Goal: Task Accomplishment & Management: Complete application form

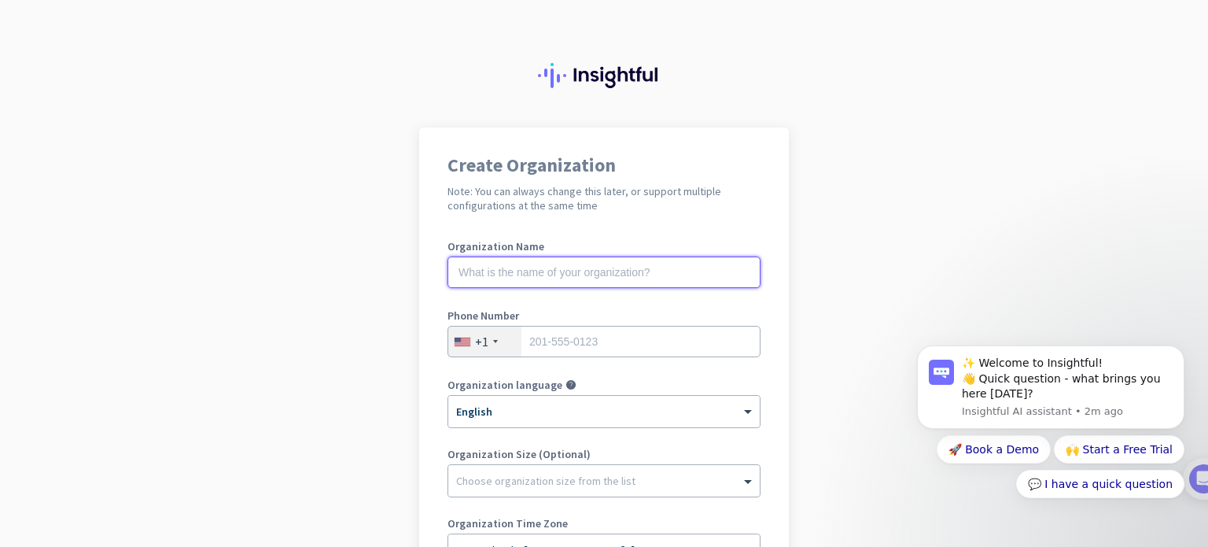
click at [535, 272] on input "text" at bounding box center [604, 271] width 313 height 31
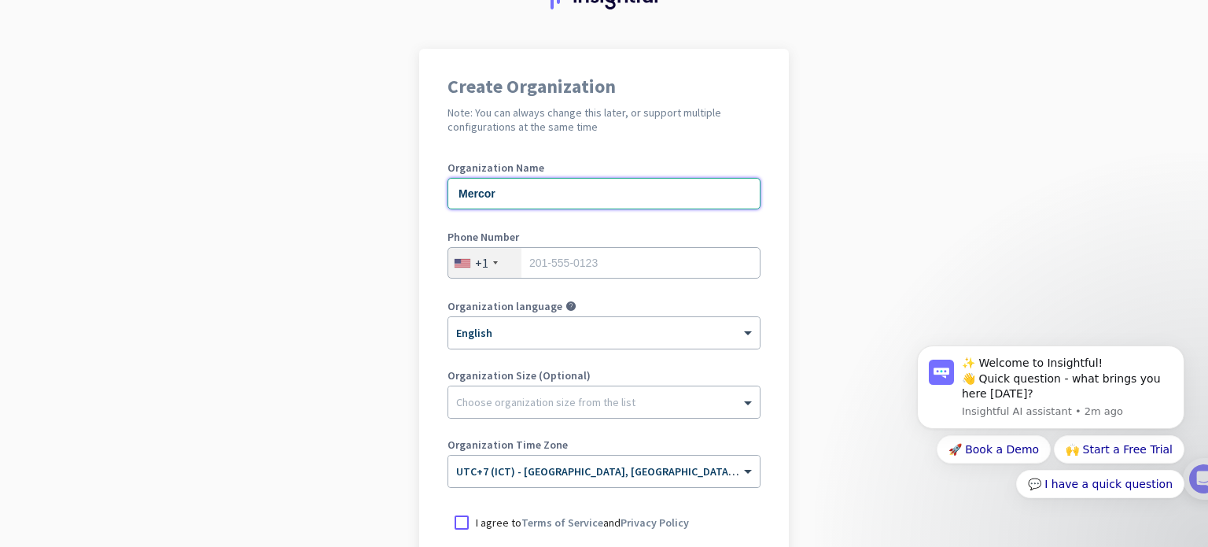
type input "Mercor"
click at [493, 263] on div at bounding box center [495, 262] width 5 height 3
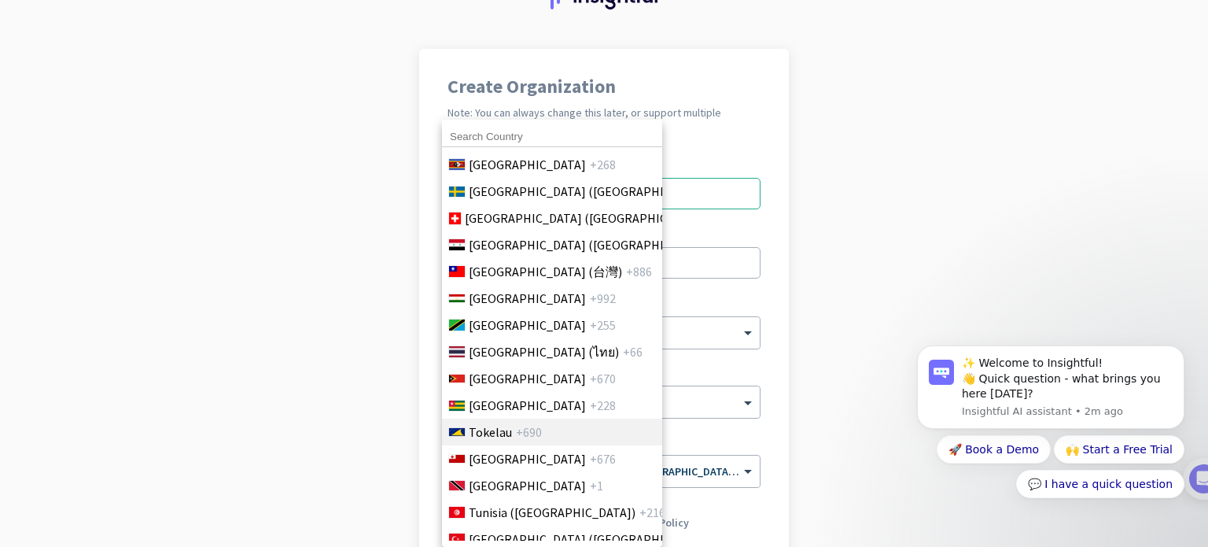
scroll to position [5832, 0]
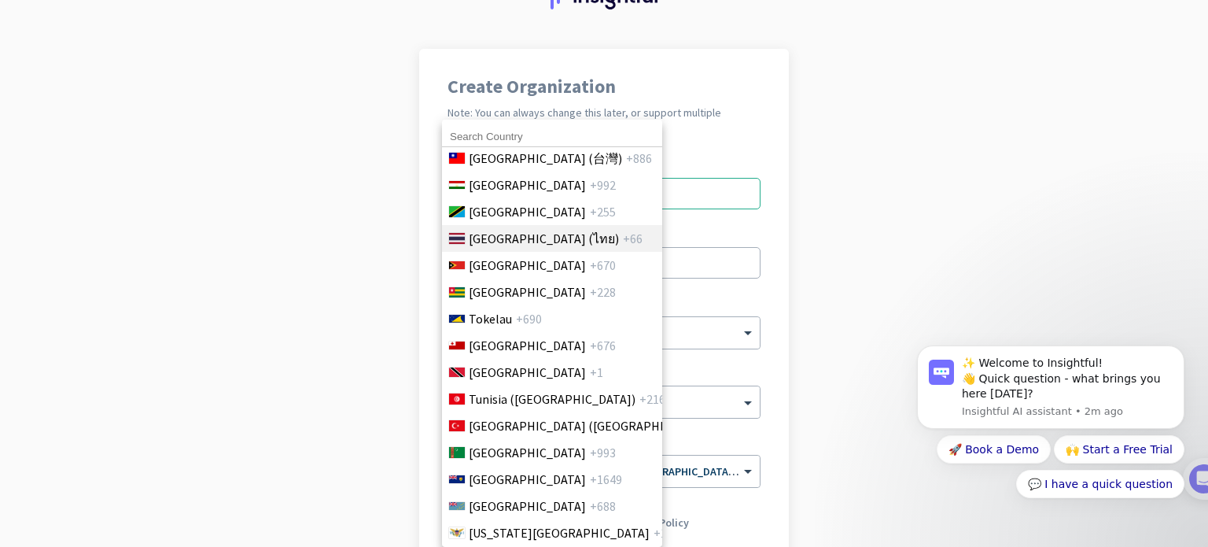
click at [504, 232] on span "[GEOGRAPHIC_DATA] (ไทย)" at bounding box center [544, 238] width 150 height 19
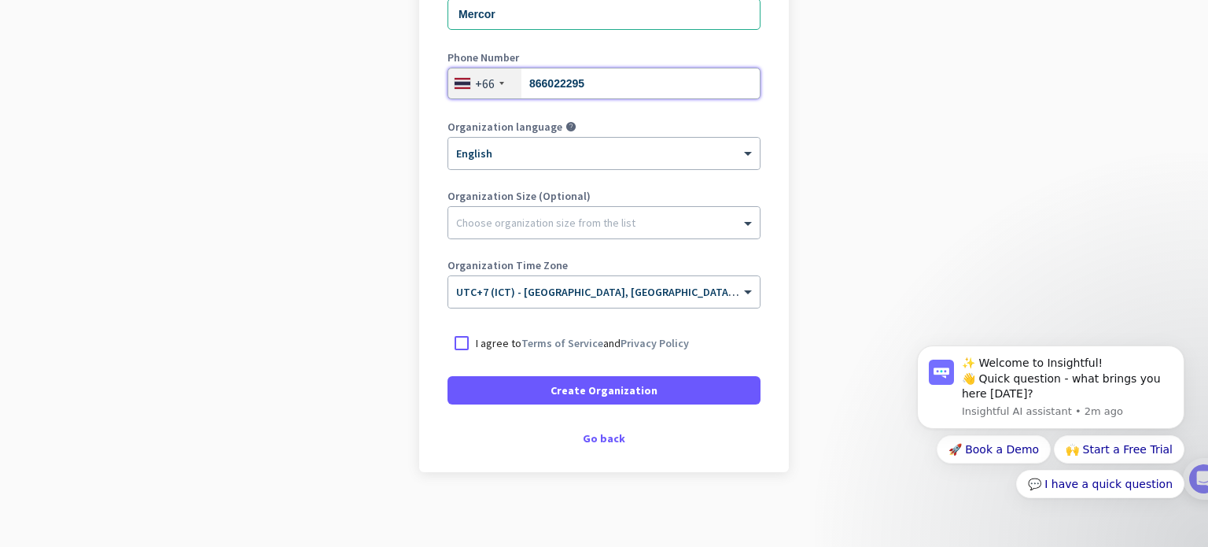
scroll to position [261, 0]
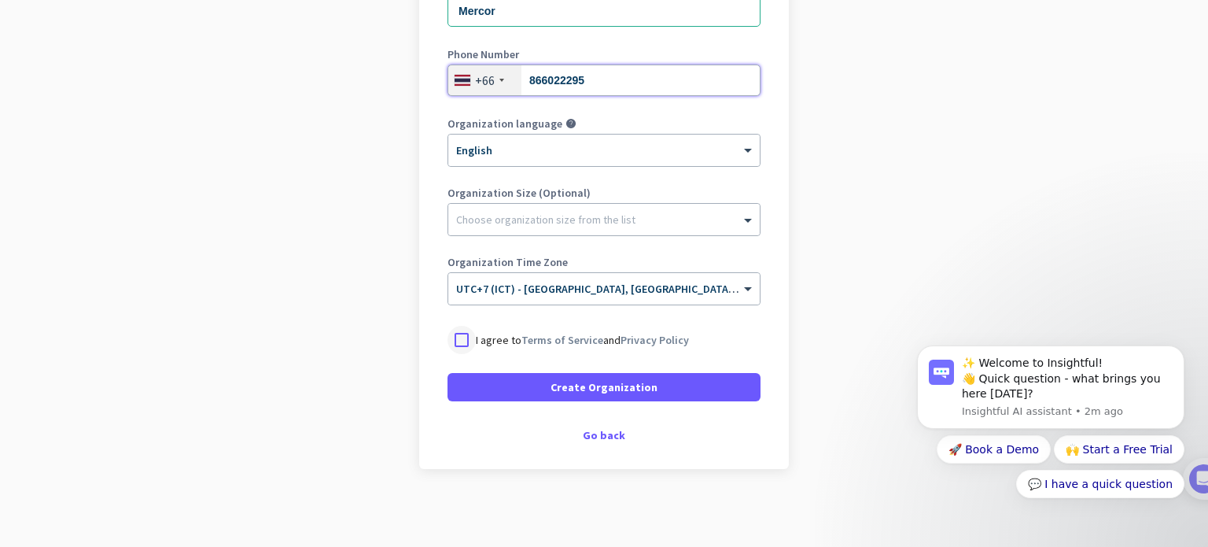
type input "866022295"
click at [459, 339] on div at bounding box center [462, 340] width 28 height 28
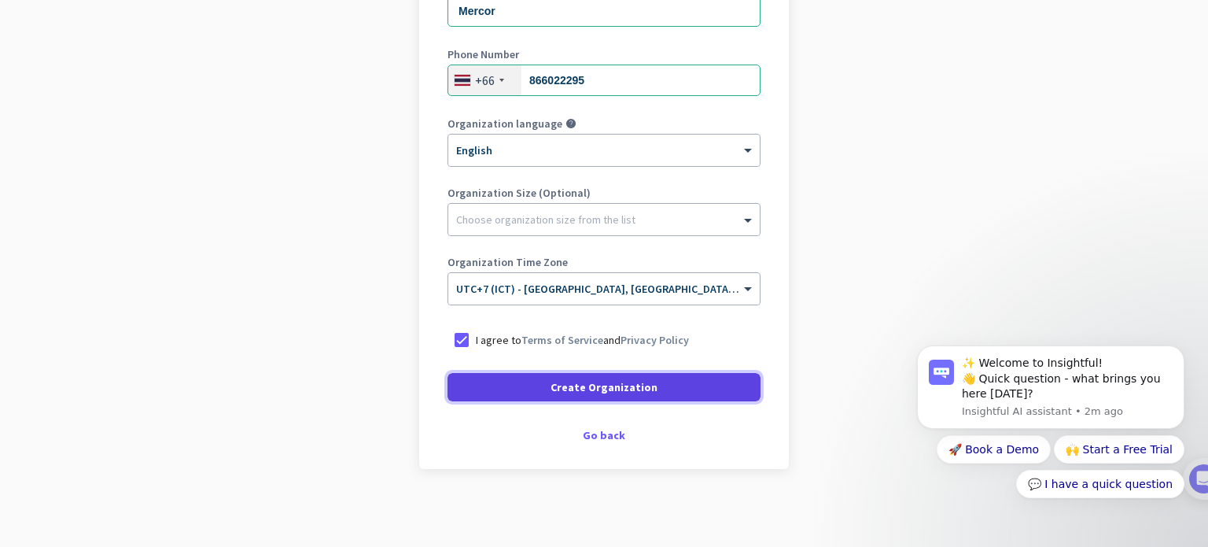
click at [586, 392] on span "Create Organization" at bounding box center [604, 387] width 107 height 16
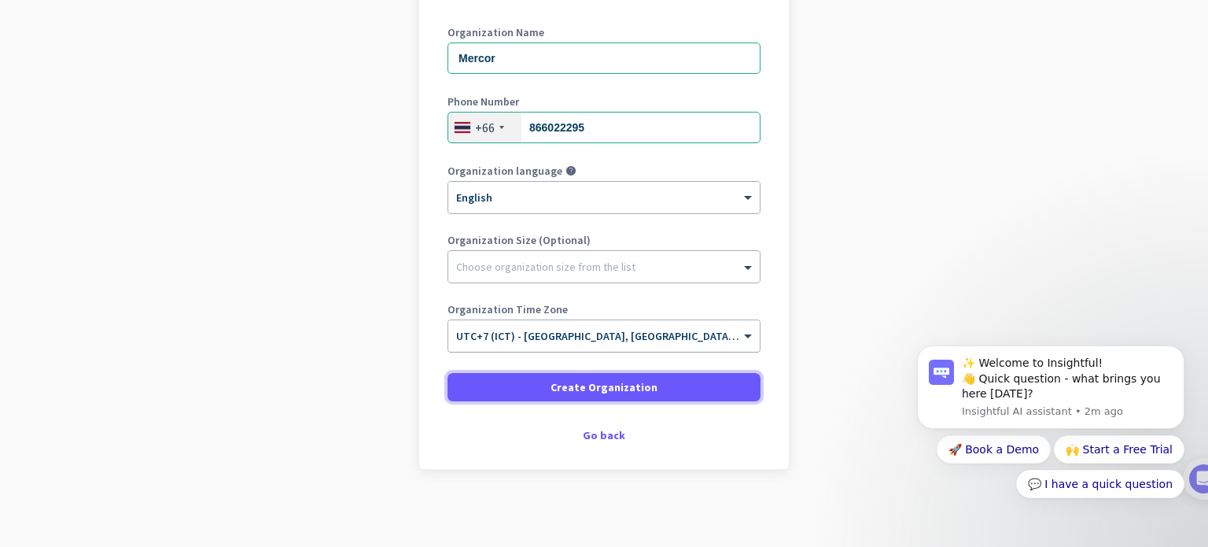
scroll to position [124, 0]
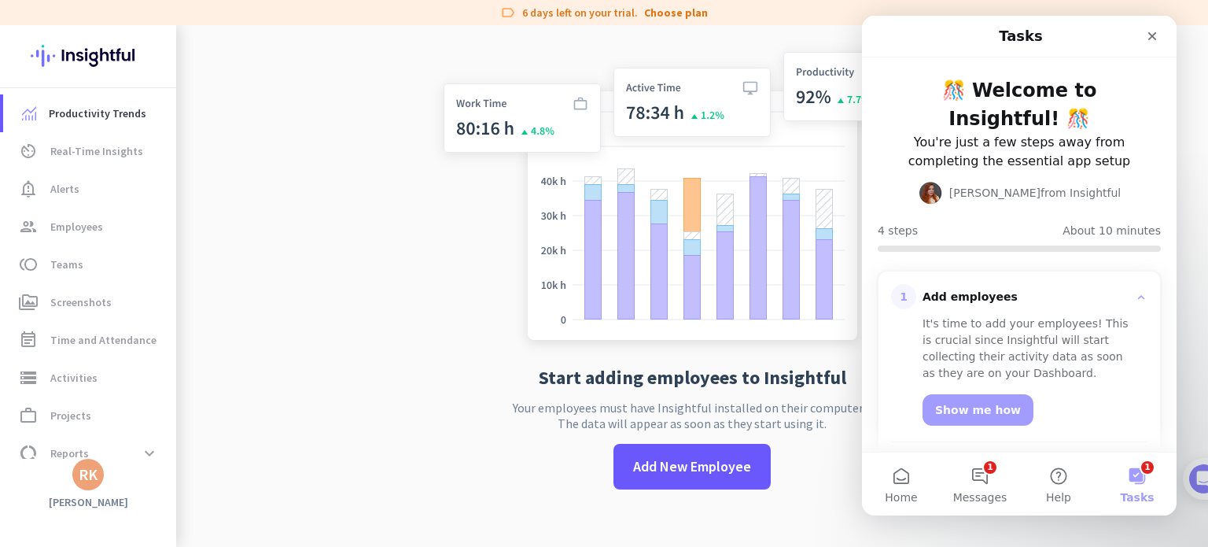
scroll to position [25, 0]
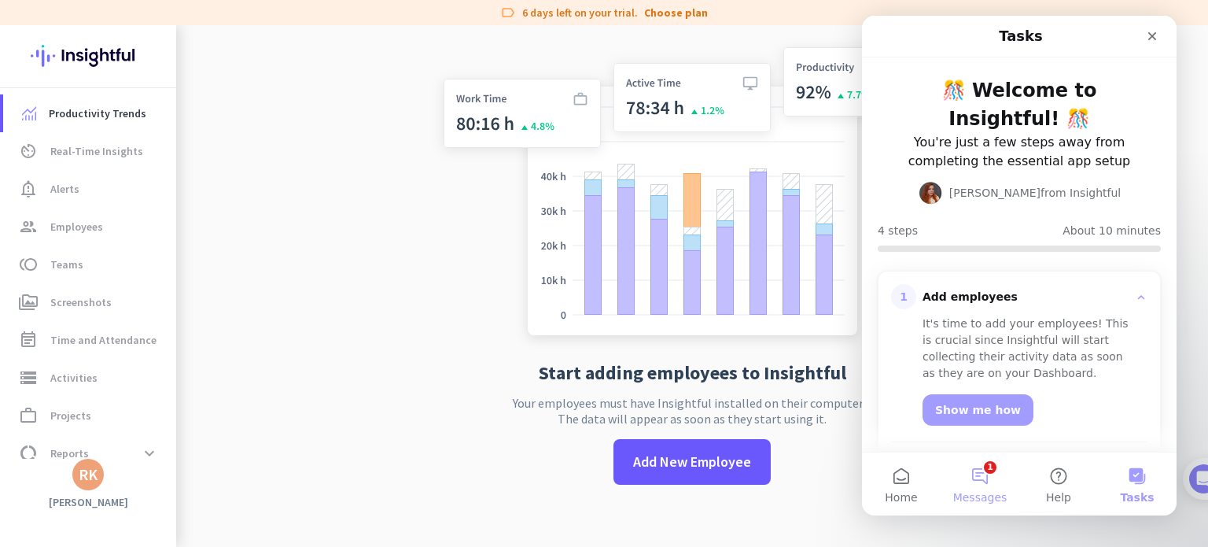
click at [981, 480] on button "1 Messages" at bounding box center [980, 483] width 79 height 63
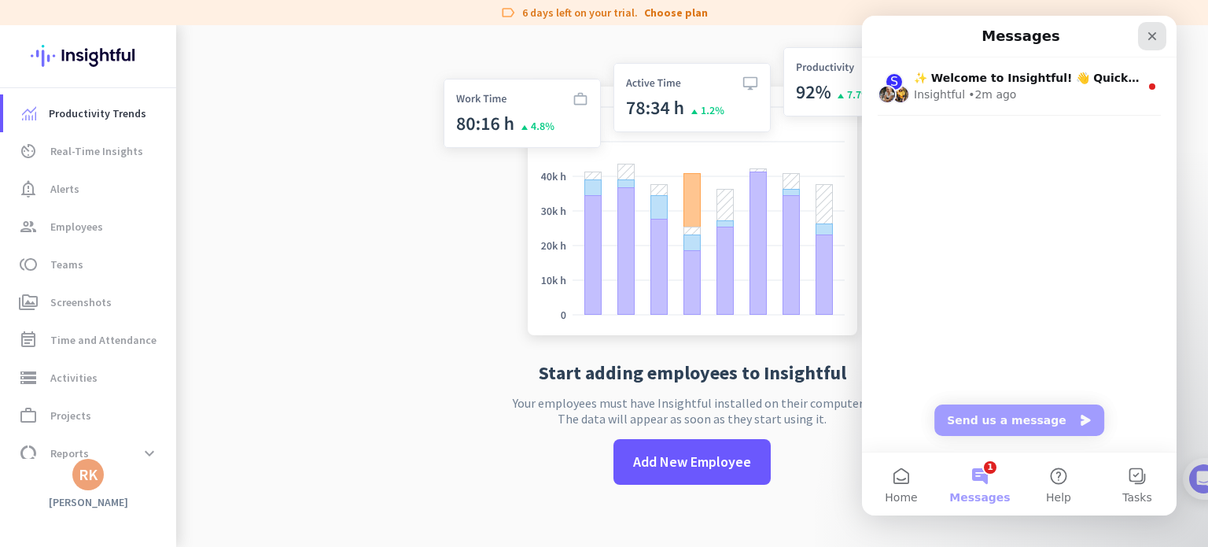
click at [1151, 34] on icon "Close" at bounding box center [1152, 36] width 9 height 9
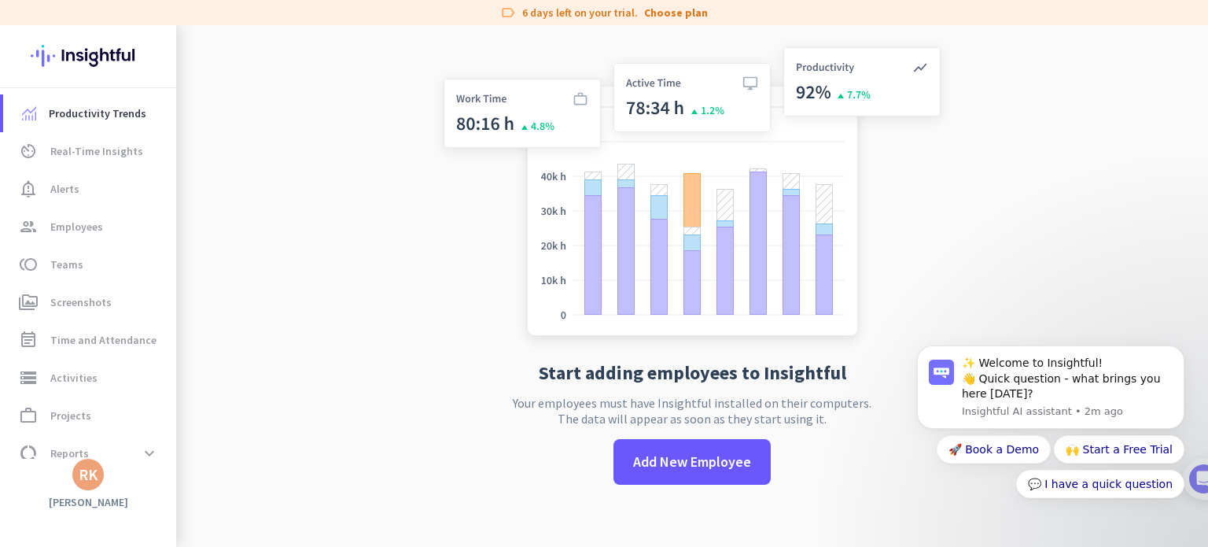
scroll to position [0, 0]
click at [90, 471] on div "RK" at bounding box center [88, 474] width 19 height 16
click at [373, 235] on div at bounding box center [604, 273] width 1208 height 547
click at [103, 111] on span "Productivity Trends" at bounding box center [98, 113] width 98 height 19
click at [97, 150] on span "Real-Time Insights" at bounding box center [96, 151] width 93 height 19
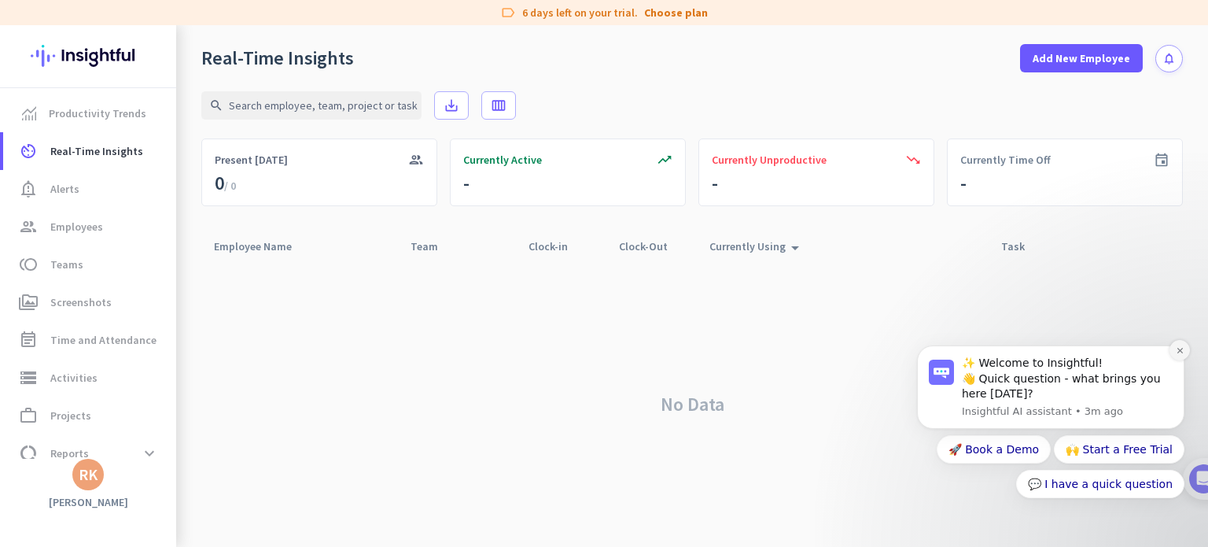
click at [1178, 350] on icon "Dismiss notification" at bounding box center [1180, 350] width 9 height 9
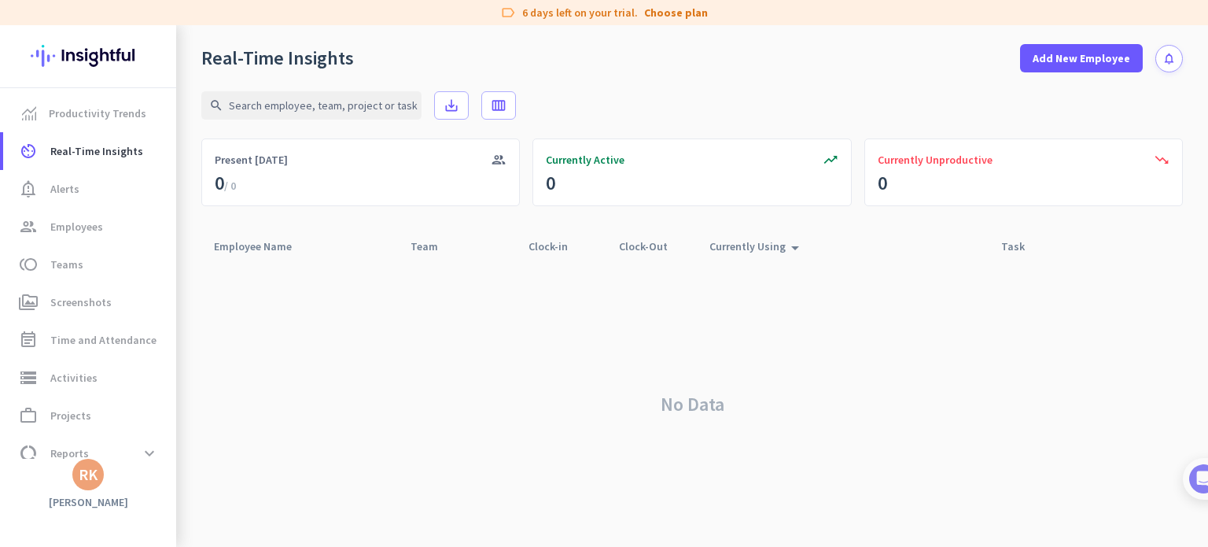
click at [89, 476] on div "RK" at bounding box center [88, 474] width 19 height 16
click at [319, 421] on div at bounding box center [604, 273] width 1208 height 547
click at [101, 341] on span "Time and Attendance" at bounding box center [103, 339] width 106 height 19
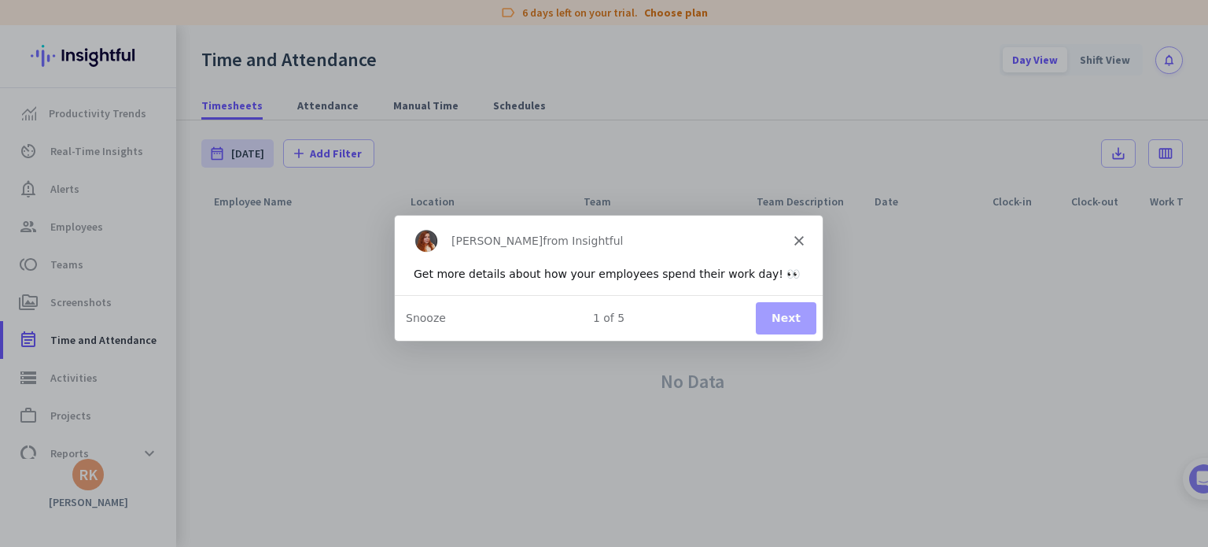
click at [795, 234] on div "[PERSON_NAME] from Insightful" at bounding box center [608, 240] width 428 height 50
click at [793, 324] on button "Next" at bounding box center [785, 317] width 61 height 32
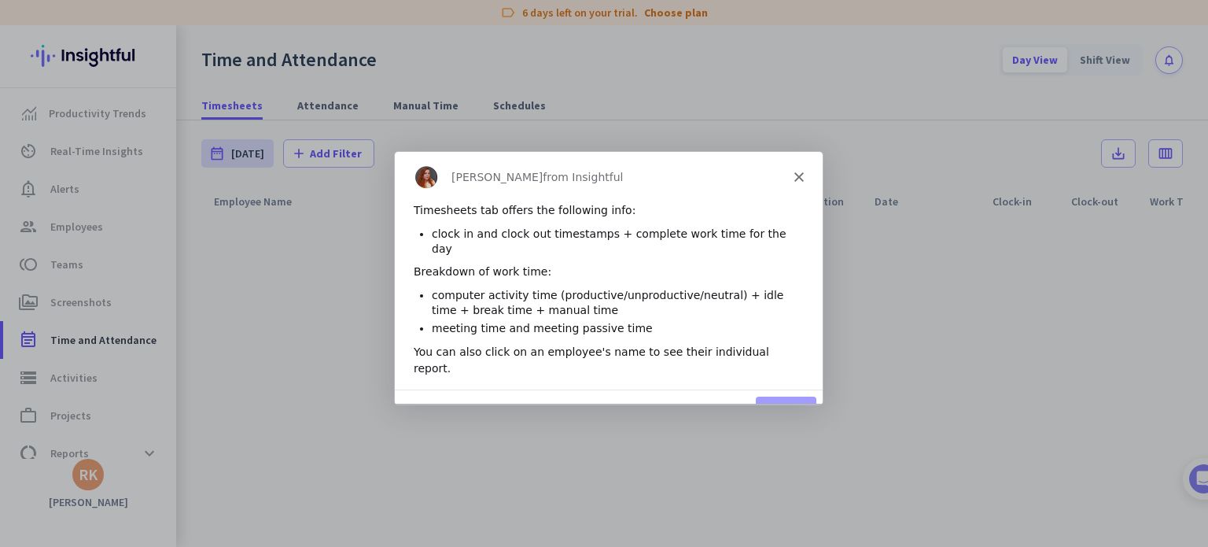
click at [794, 396] on button "Next" at bounding box center [785, 412] width 61 height 32
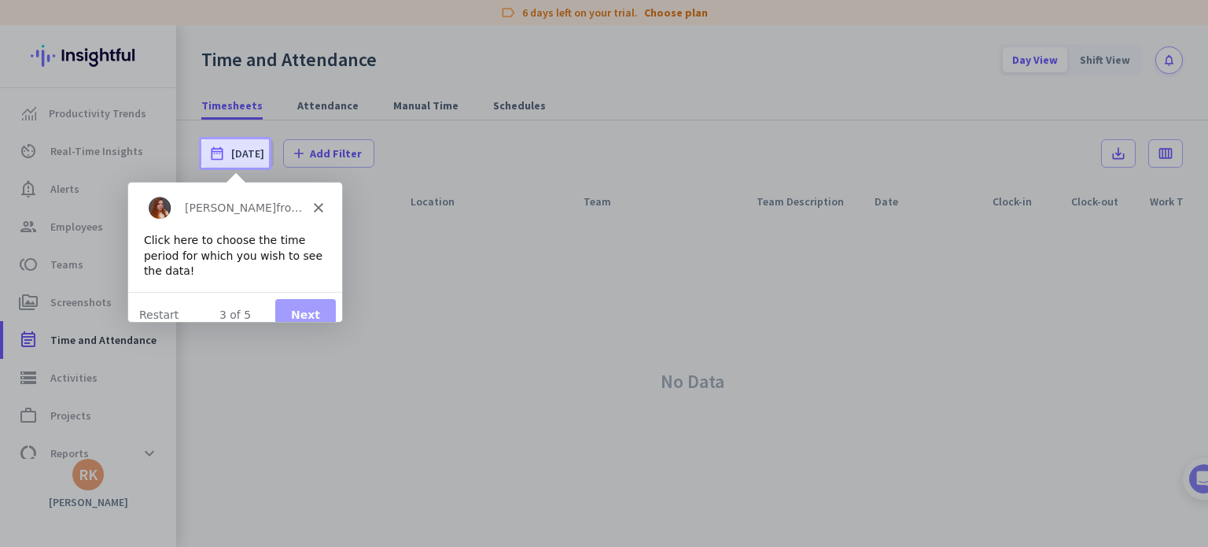
click at [315, 305] on button "Next" at bounding box center [304, 313] width 61 height 32
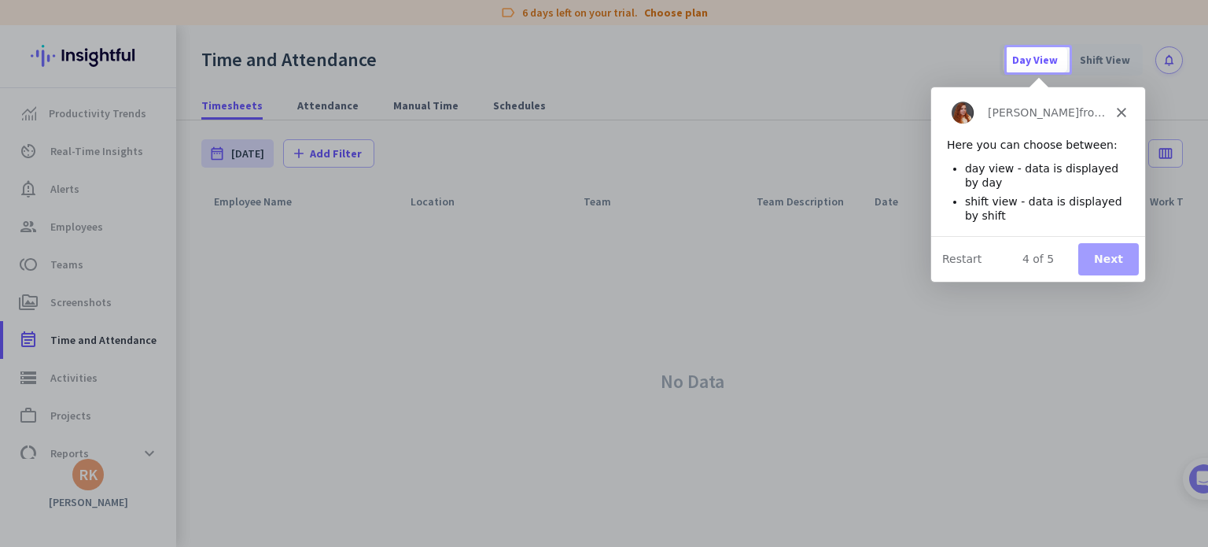
click at [1130, 257] on button "Next" at bounding box center [1107, 258] width 61 height 32
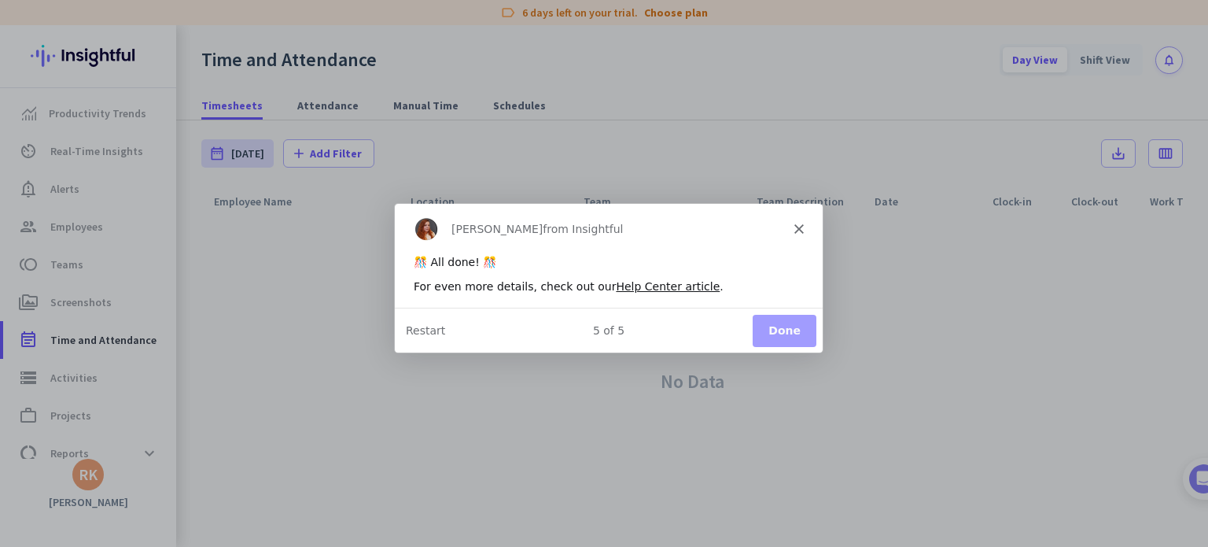
click at [799, 333] on button "Done" at bounding box center [784, 329] width 64 height 32
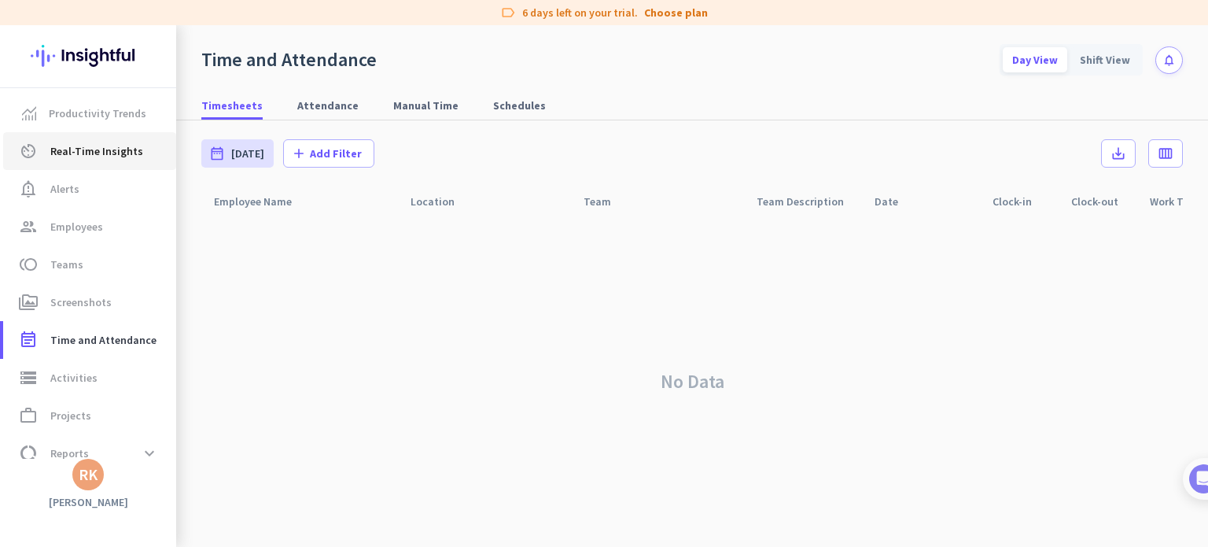
click at [75, 148] on span "Real-Time Insights" at bounding box center [96, 151] width 93 height 19
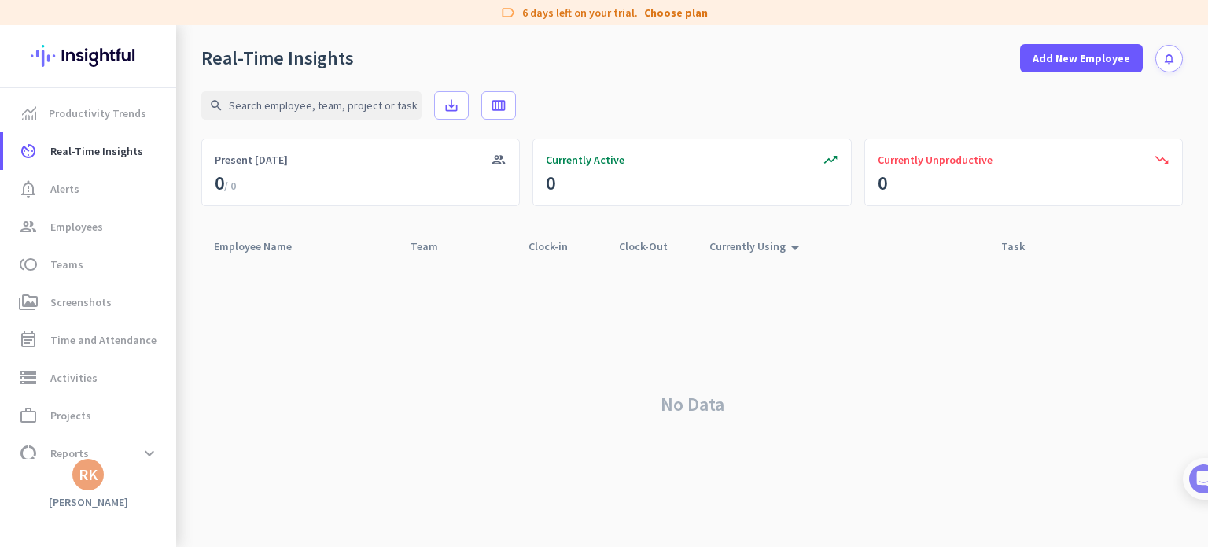
click at [1170, 62] on icon "notifications" at bounding box center [1168, 58] width 13 height 13
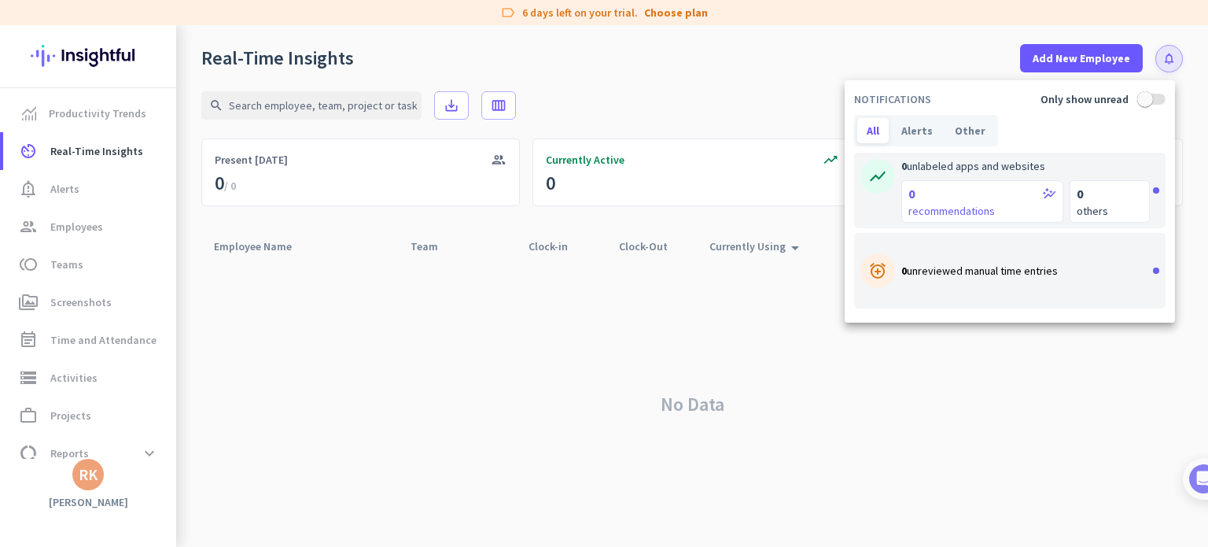
click at [58, 55] on div at bounding box center [604, 273] width 1208 height 547
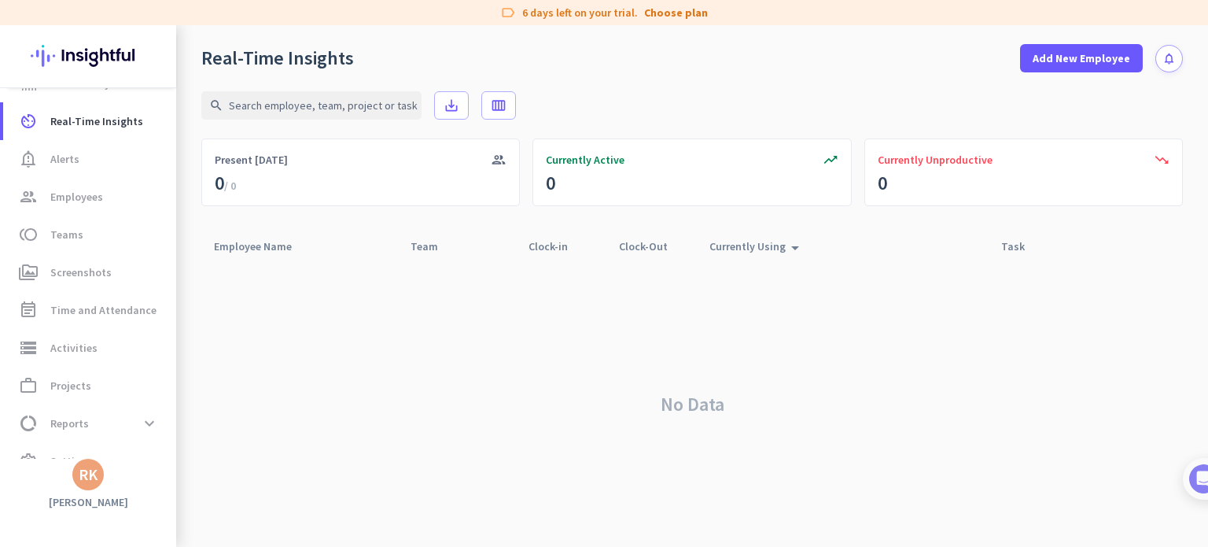
scroll to position [57, 0]
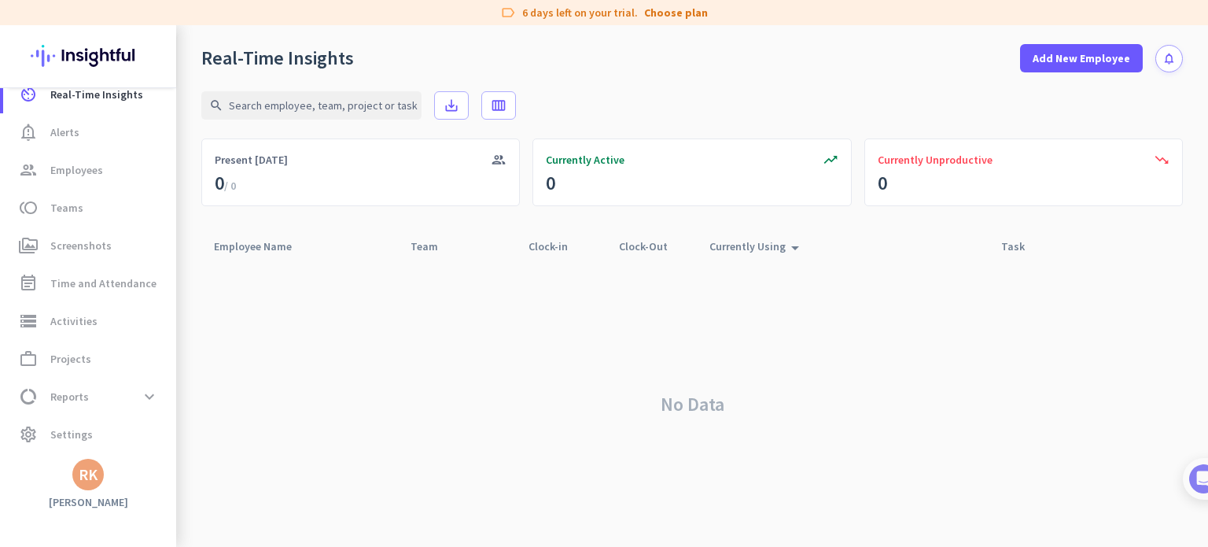
click at [91, 474] on div "RK" at bounding box center [88, 474] width 19 height 16
click at [185, 358] on span "Personal Settings" at bounding box center [171, 359] width 95 height 14
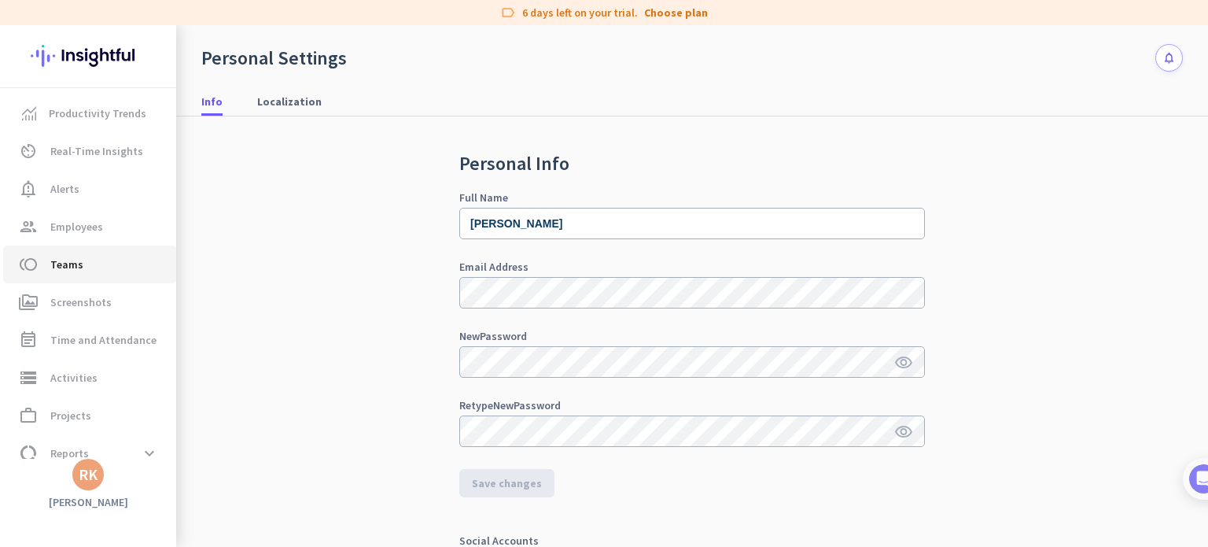
click at [83, 268] on span "toll Teams" at bounding box center [90, 264] width 148 height 19
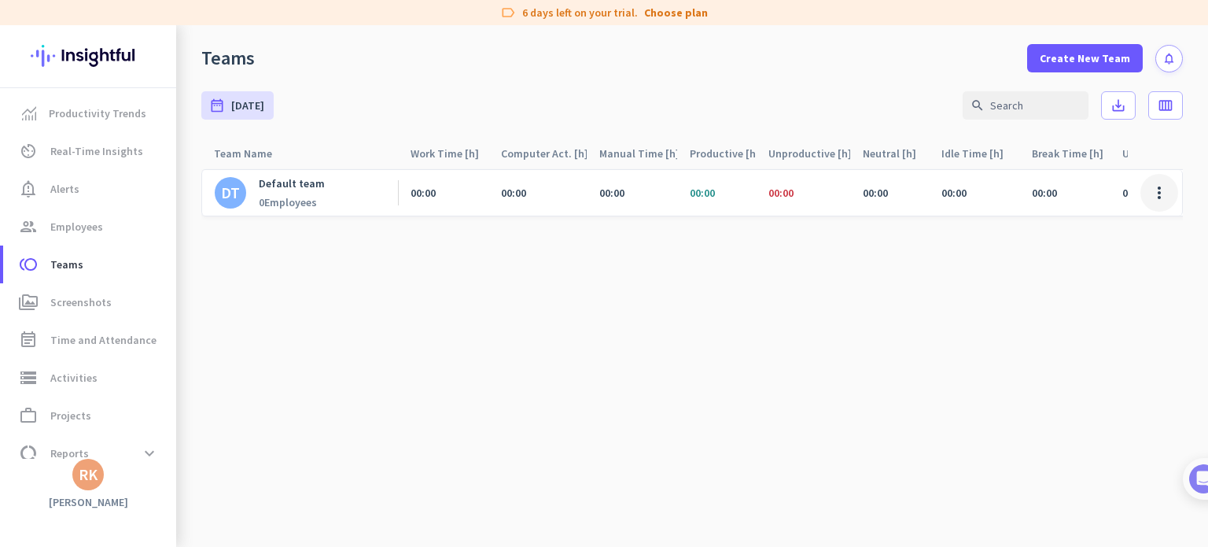
click at [1159, 191] on span at bounding box center [1159, 193] width 38 height 38
click at [954, 288] on div at bounding box center [604, 273] width 1208 height 547
click at [560, 200] on div "00:00" at bounding box center [537, 193] width 98 height 46
click at [1161, 196] on span at bounding box center [1159, 193] width 38 height 38
click at [673, 18] on div at bounding box center [604, 273] width 1208 height 547
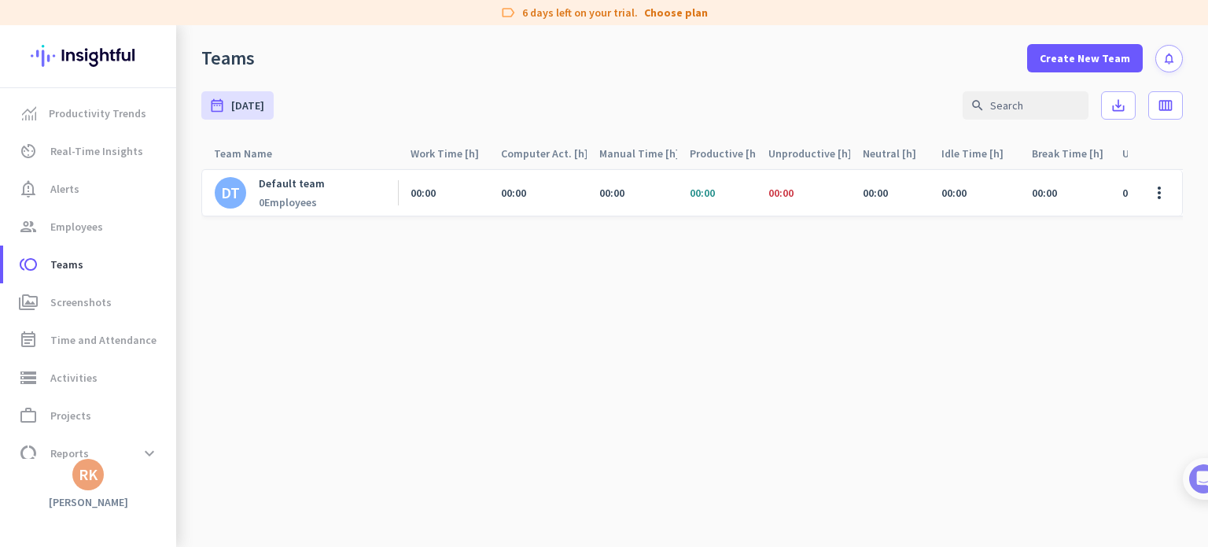
click at [547, 13] on div "label 6 days left on your trial. Choose plan" at bounding box center [604, 12] width 1208 height 25
click at [124, 117] on span "Productivity Trends" at bounding box center [98, 113] width 98 height 19
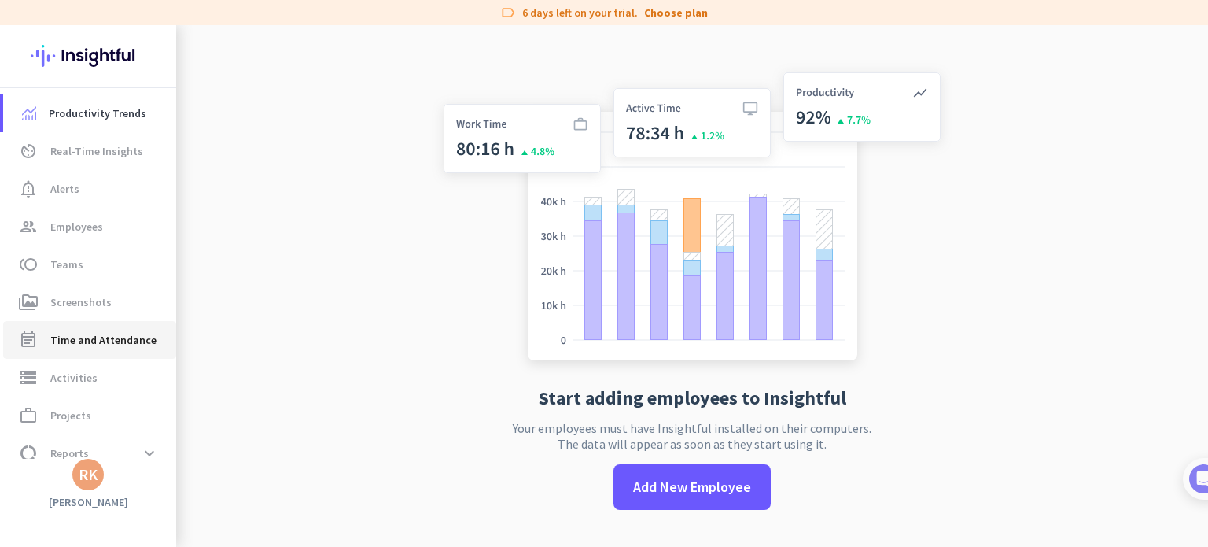
click at [88, 340] on span "Time and Attendance" at bounding box center [103, 339] width 106 height 19
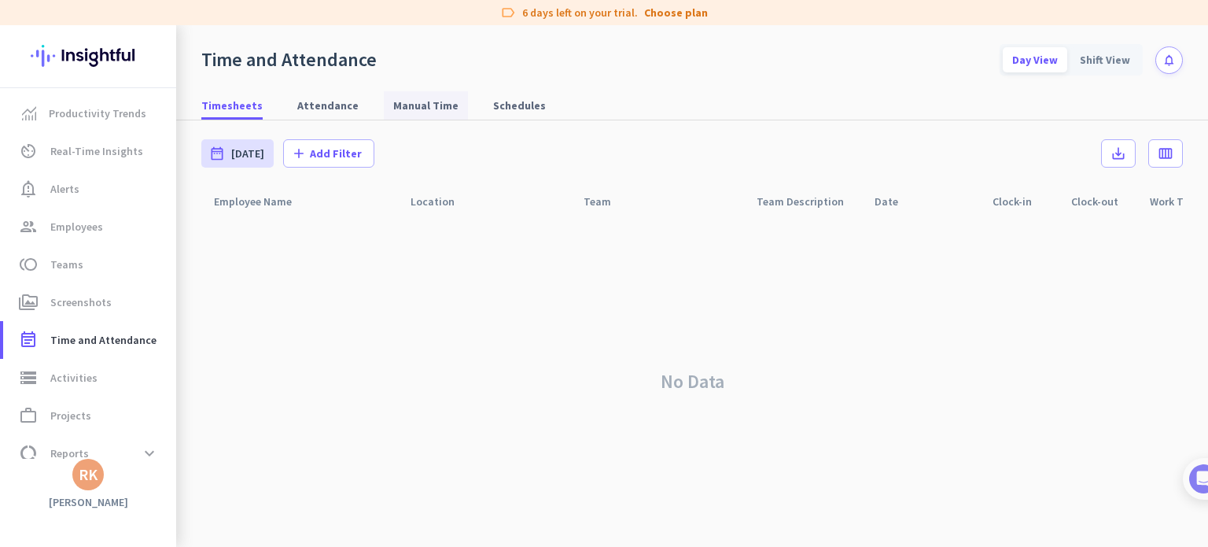
click at [409, 105] on span "Manual Time" at bounding box center [425, 106] width 65 height 16
type input "[DATE] - [DATE]"
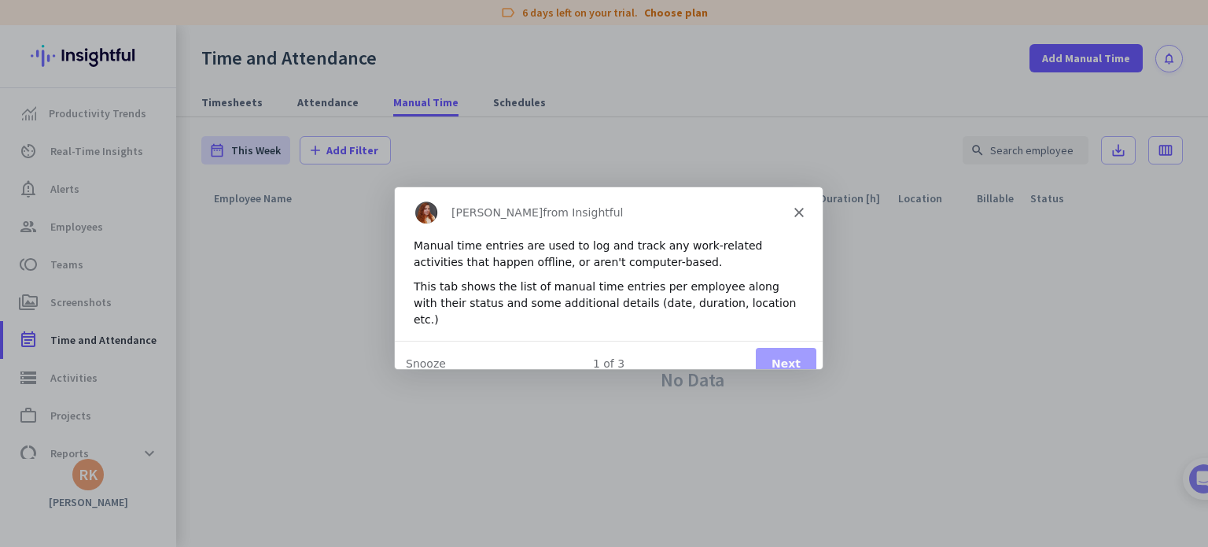
click at [798, 212] on polygon "Close" at bounding box center [798, 210] width 9 height 9
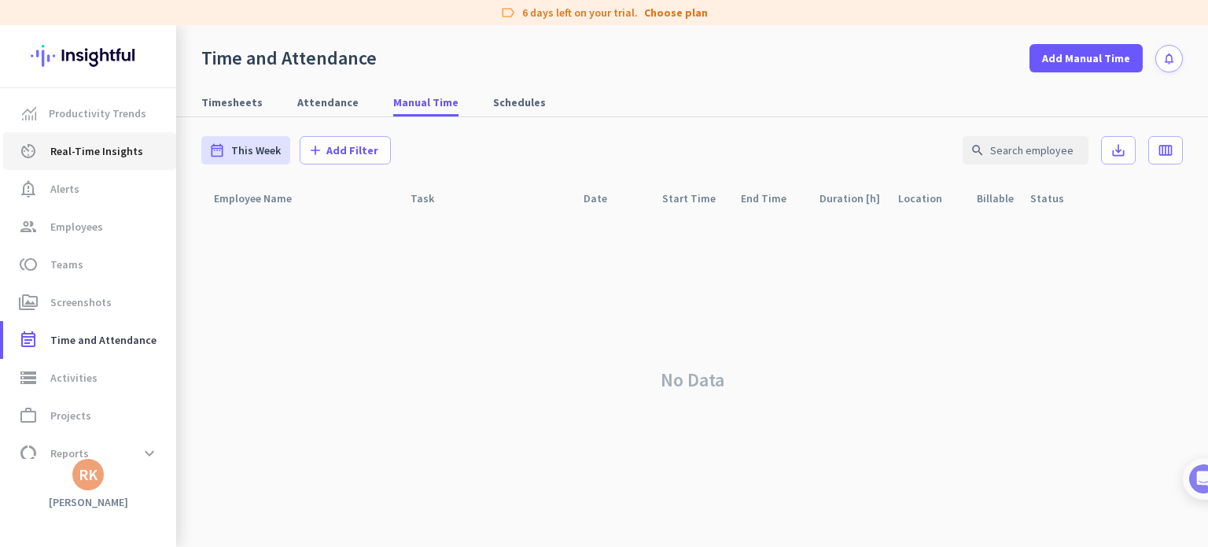
click at [127, 142] on span "Real-Time Insights" at bounding box center [96, 151] width 93 height 19
type input "[DATE] - [DATE]"
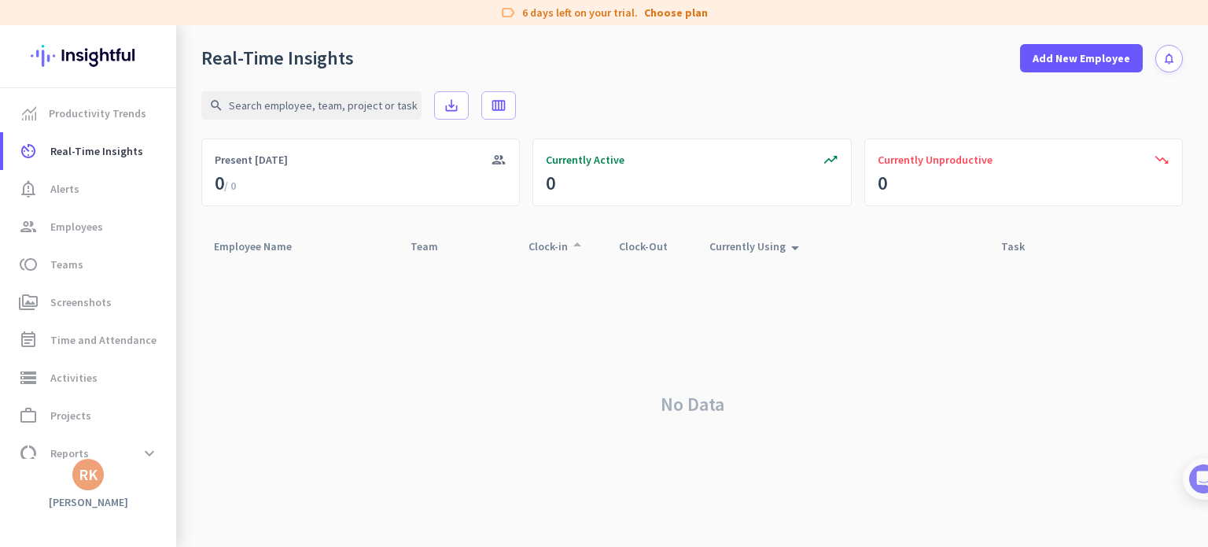
click at [552, 245] on div "Clock-in arrow_drop_up" at bounding box center [558, 246] width 58 height 22
